Goal: Transaction & Acquisition: Purchase product/service

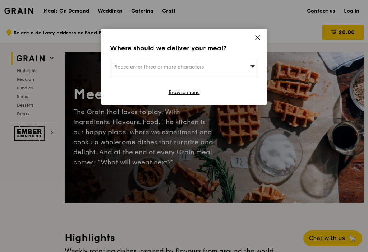
click at [259, 39] on icon at bounding box center [257, 37] width 6 height 6
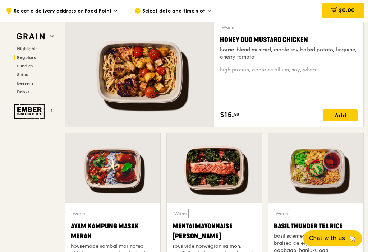
scroll to position [503, 0]
